Goal: Use online tool/utility: Use online tool/utility

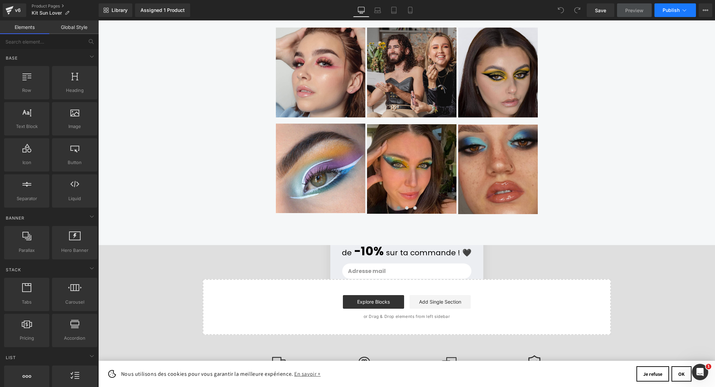
scroll to position [0, 715]
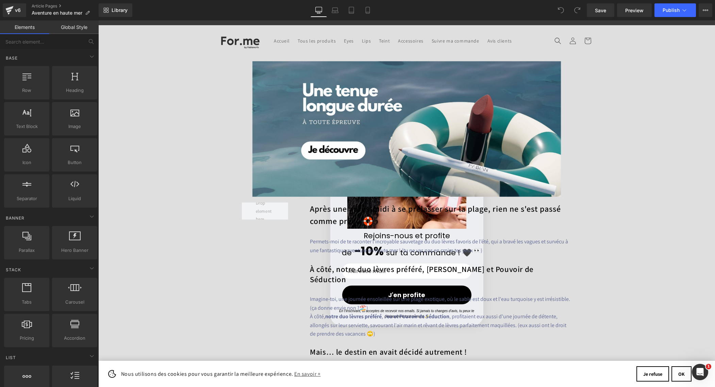
scroll to position [0, 715]
click at [680, 378] on button "OK" at bounding box center [682, 373] width 20 height 15
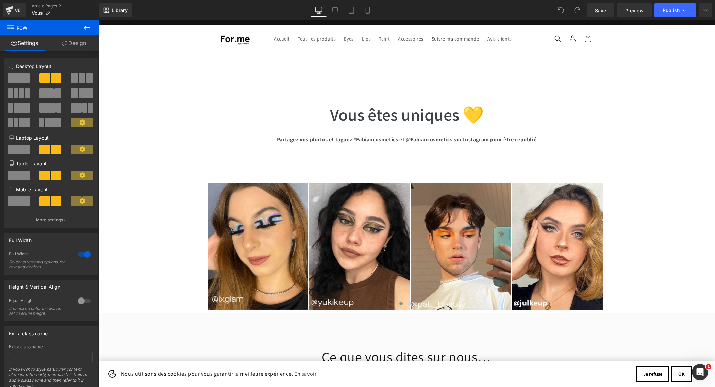
scroll to position [0, 357]
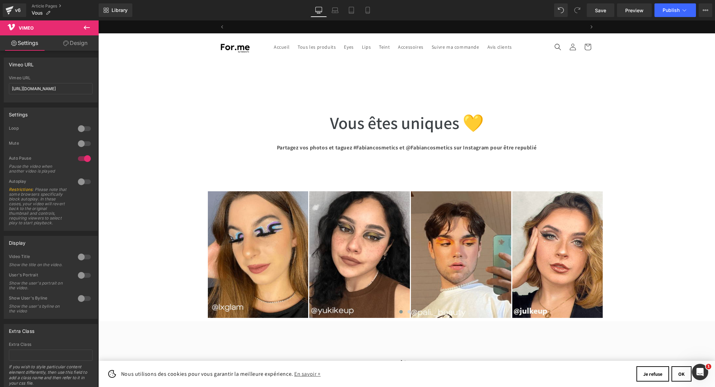
scroll to position [0, 0]
click at [47, 88] on input "https://vimeo.com/772087735" at bounding box center [51, 88] width 84 height 11
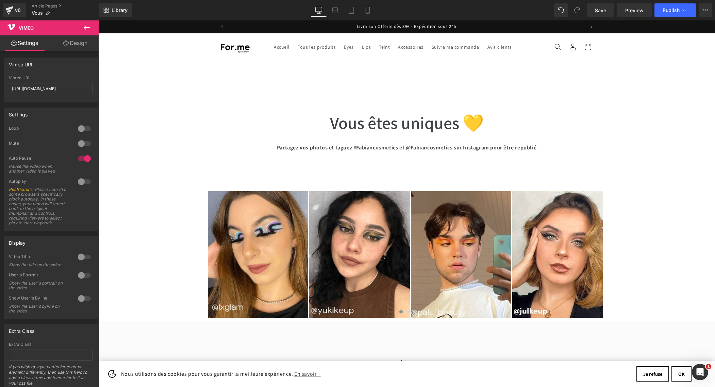
scroll to position [1122, 0]
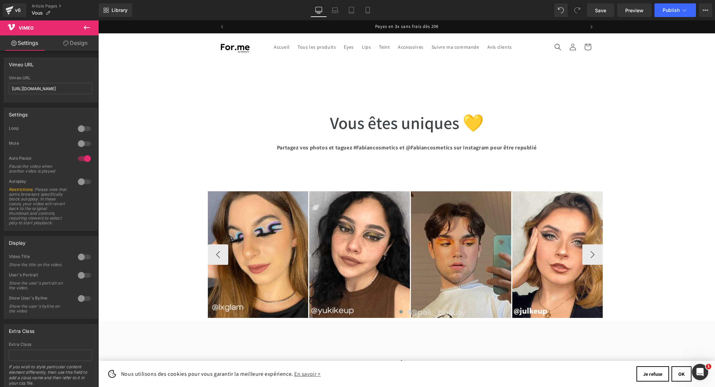
scroll to position [0, 0]
